Goal: Find contact information: Find contact information

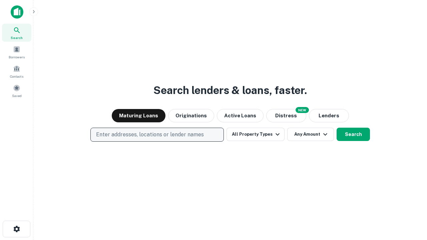
click at [157, 135] on p "Enter addresses, locations or lender names" at bounding box center [150, 135] width 108 height 8
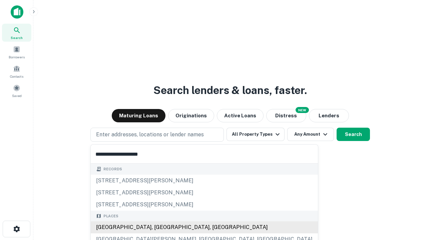
click at [159, 227] on div "Santa Monica, CA, USA" at bounding box center [204, 227] width 227 height 12
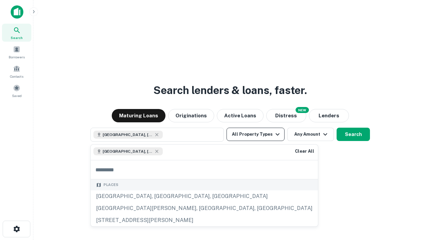
click at [255, 134] on button "All Property Types" at bounding box center [255, 134] width 58 height 13
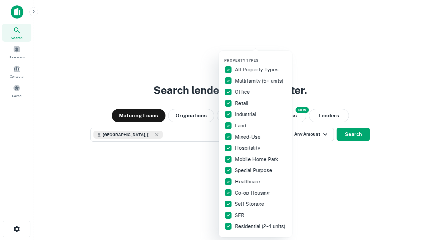
click at [261, 56] on button "button" at bounding box center [260, 56] width 73 height 0
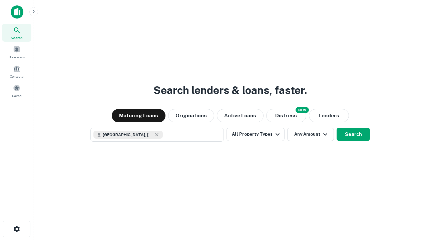
scroll to position [11, 0]
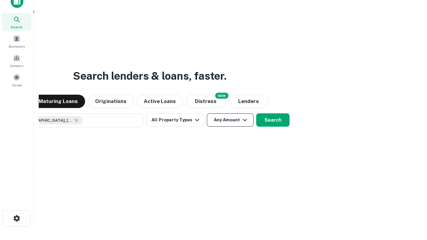
click at [207, 113] on button "Any Amount" at bounding box center [230, 119] width 47 height 13
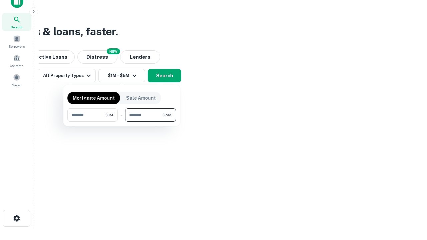
type input "*******"
click at [122, 122] on button "button" at bounding box center [121, 122] width 109 height 0
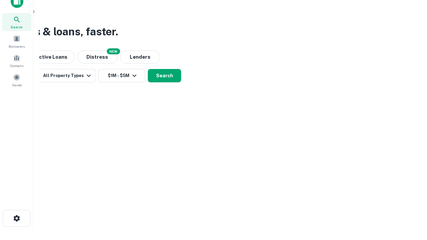
scroll to position [11, 0]
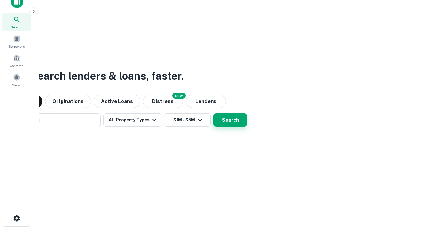
click at [213, 113] on button "Search" at bounding box center [229, 119] width 33 height 13
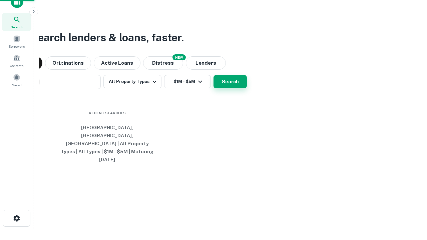
scroll to position [18, 189]
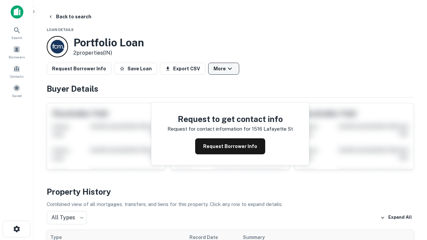
click at [223, 69] on button "More" at bounding box center [223, 69] width 31 height 12
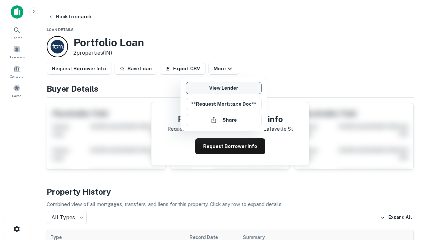
click at [223, 88] on link "View Lender" at bounding box center [224, 88] width 76 height 12
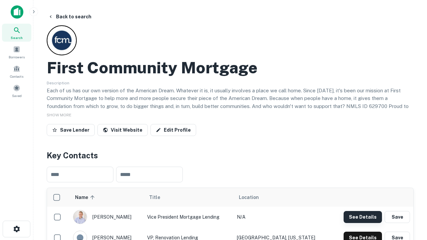
click at [362, 217] on button "See Details" at bounding box center [362, 217] width 38 height 12
click at [16, 229] on icon "button" at bounding box center [17, 229] width 8 height 8
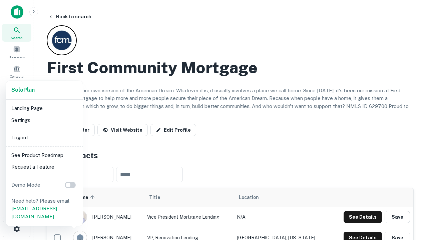
click at [44, 137] on li "Logout" at bounding box center [44, 138] width 71 height 12
